Goal: Check status: Check status

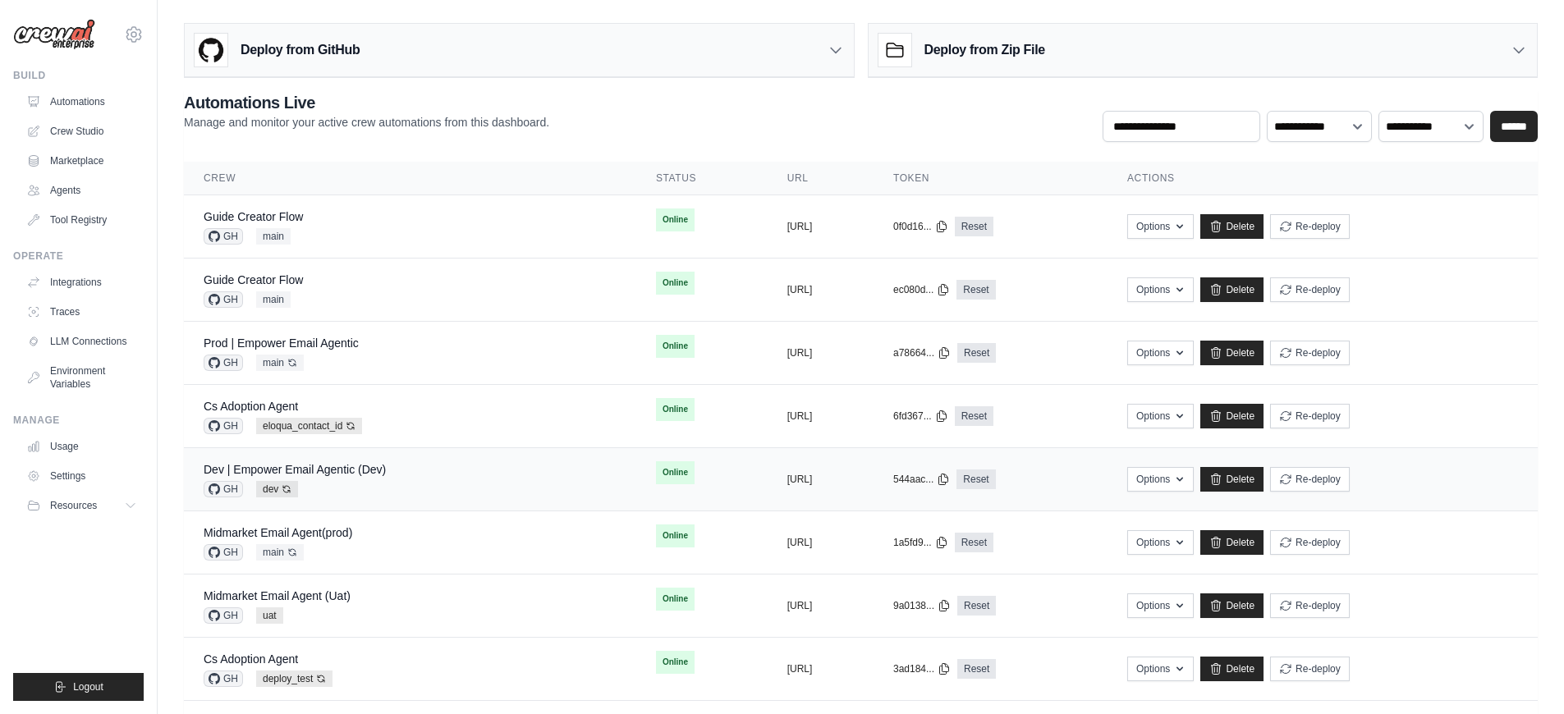
click at [405, 489] on div "Dev | Empower Email Agentic (Dev) GH dev Auto-deploy enabled" at bounding box center [410, 479] width 413 height 36
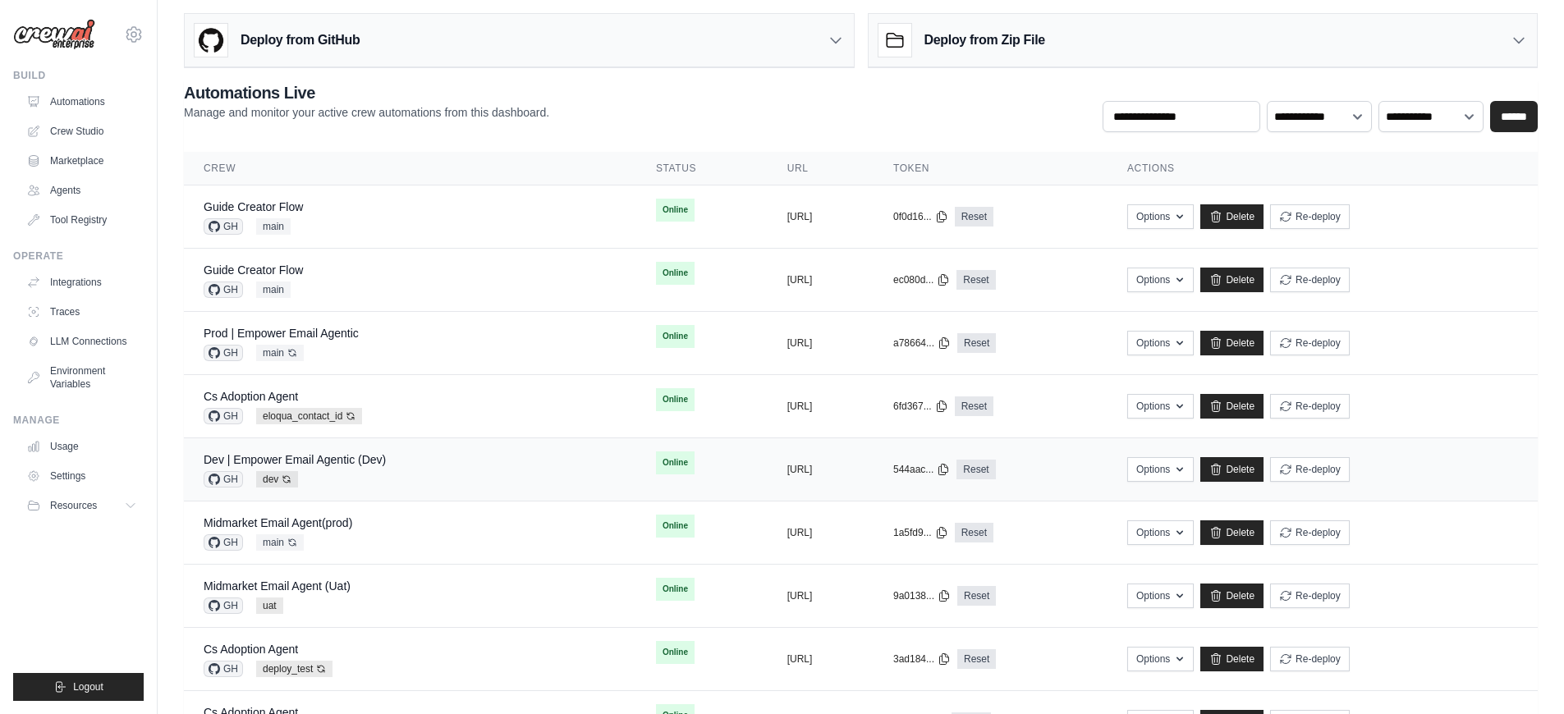
click at [474, 476] on div "Dev | Empower Email Agentic (Dev) GH dev Auto-deploy enabled" at bounding box center [410, 470] width 413 height 36
